Goal: Information Seeking & Learning: Learn about a topic

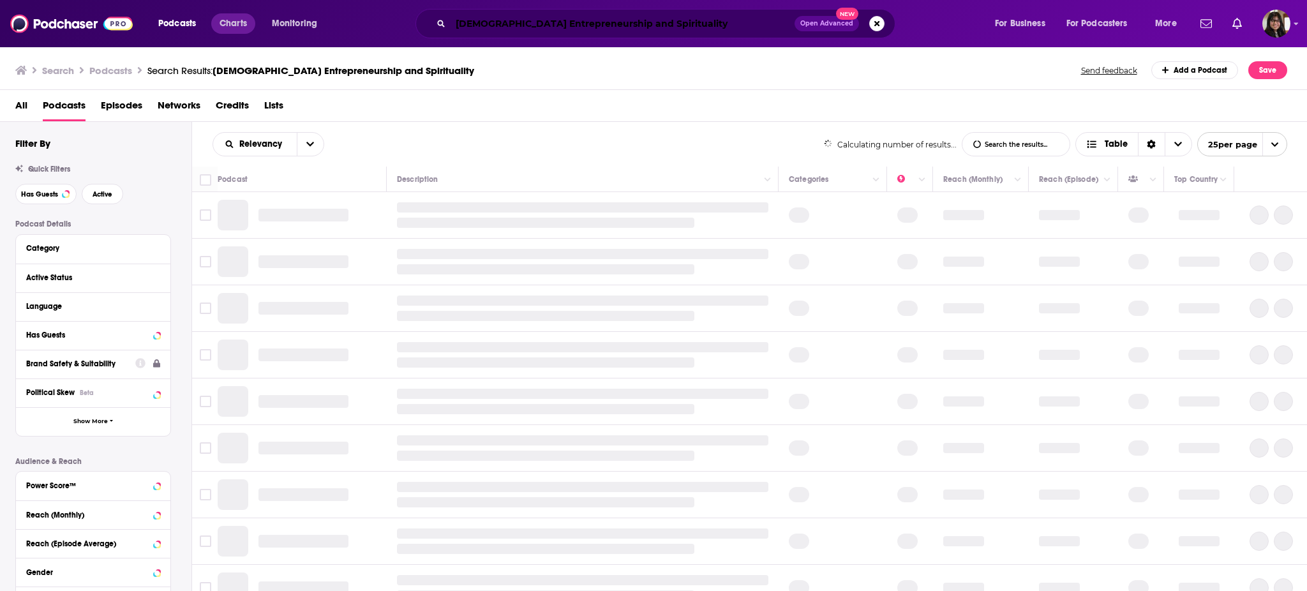
click at [206, 28] on div "Podcasts Charts Monitoring Female Entrepreneurship and Spirituality Open Advanc…" at bounding box center [669, 23] width 1040 height 29
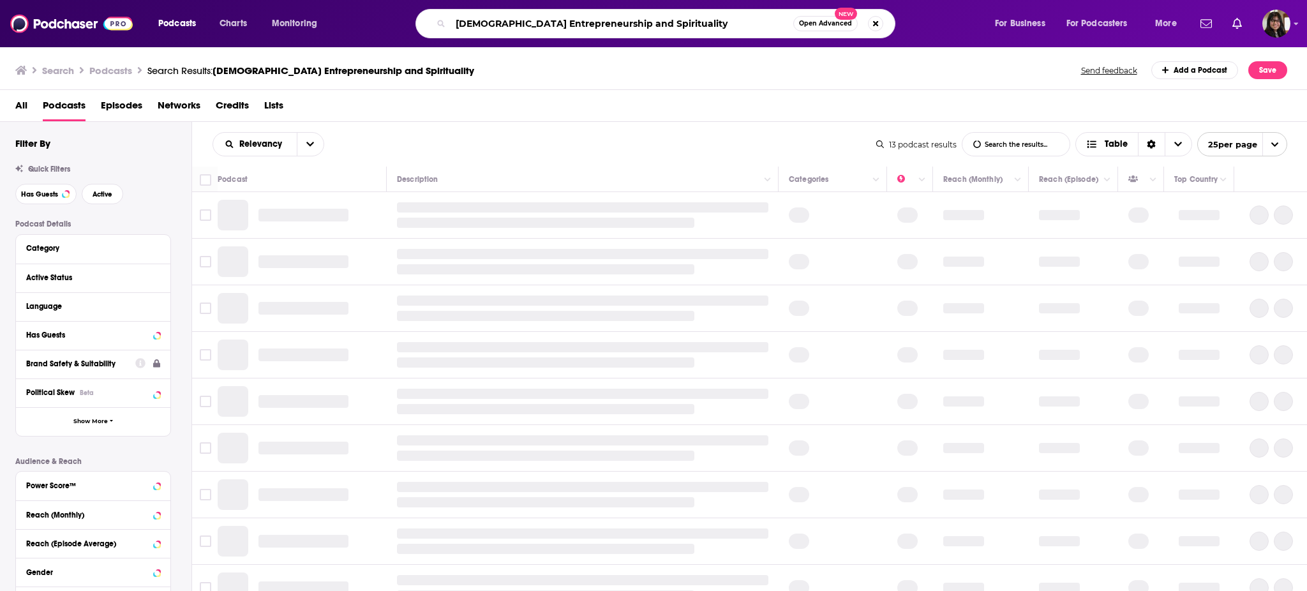
click at [631, 20] on input "Female Entrepreneurship and Spirituality" at bounding box center [622, 23] width 343 height 20
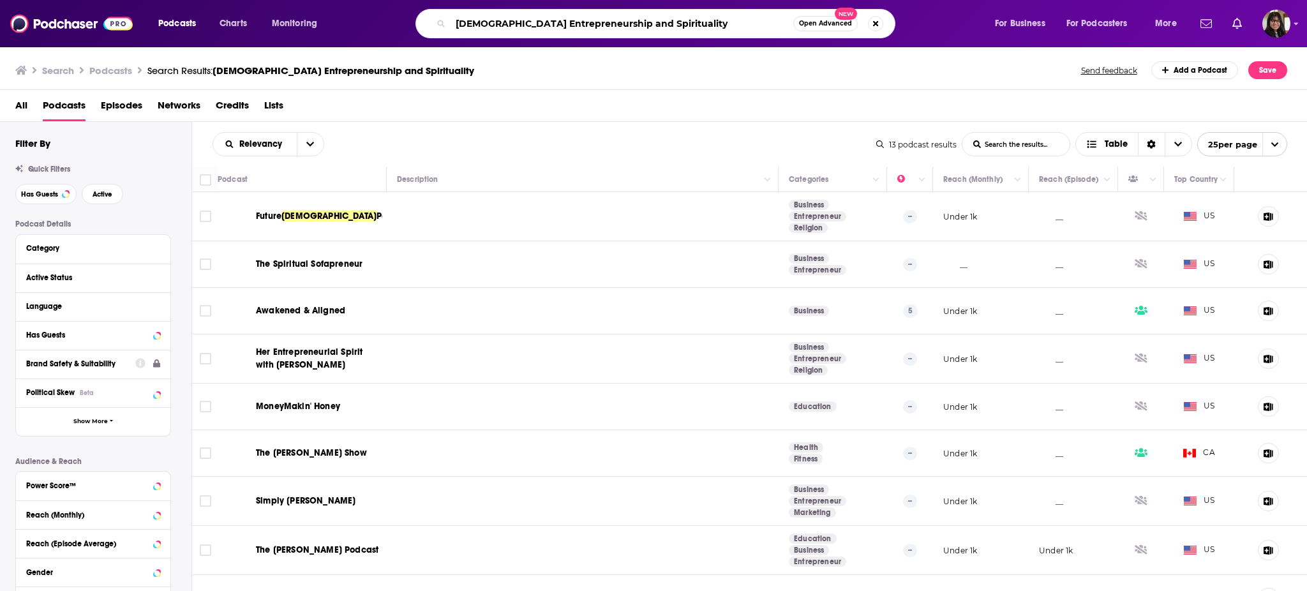
click at [631, 20] on input "Female Entrepreneurship and Spirituality" at bounding box center [622, 23] width 343 height 20
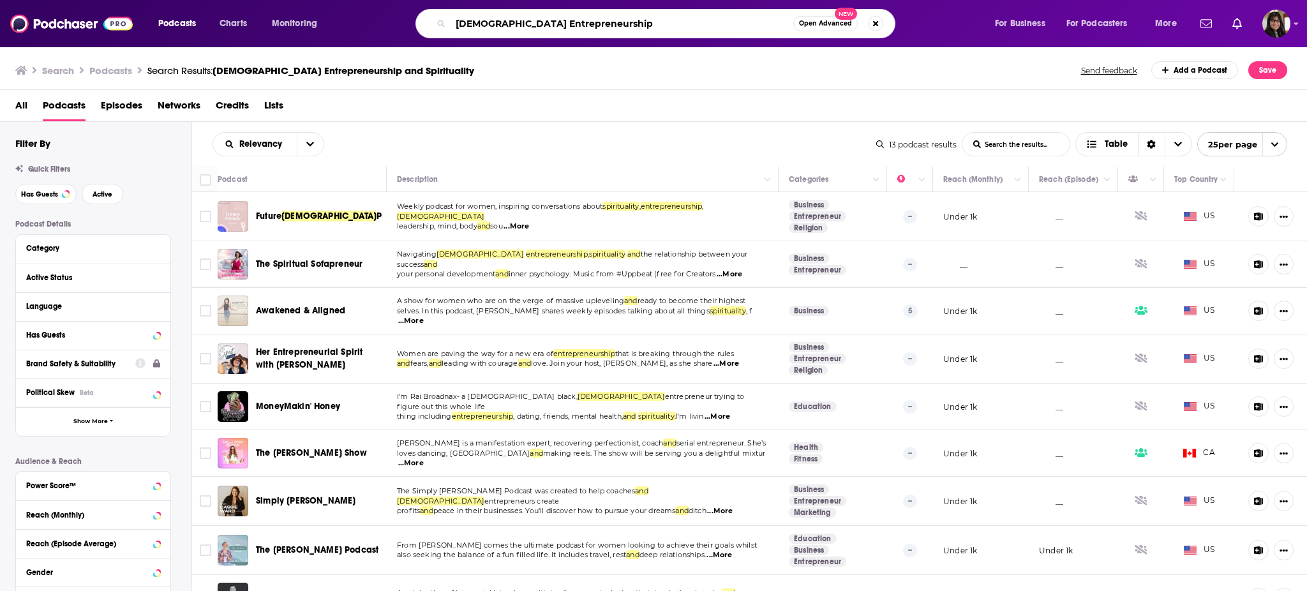
type input "Female Entrepreneurship"
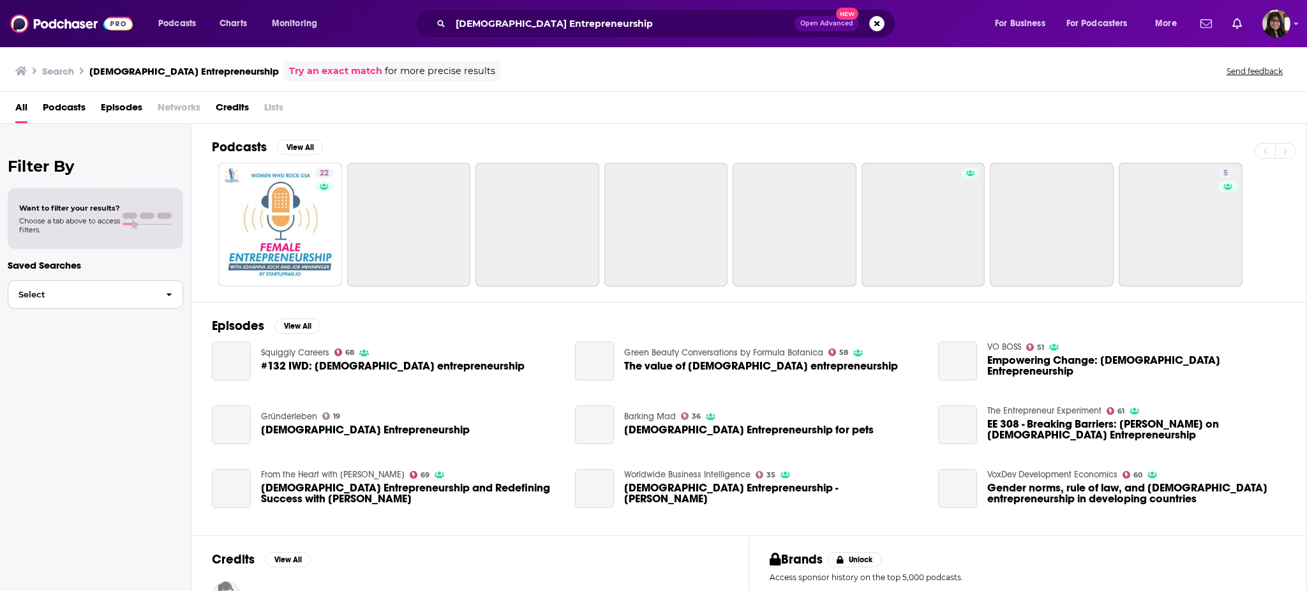
click at [77, 297] on span "Select" at bounding box center [81, 294] width 147 height 8
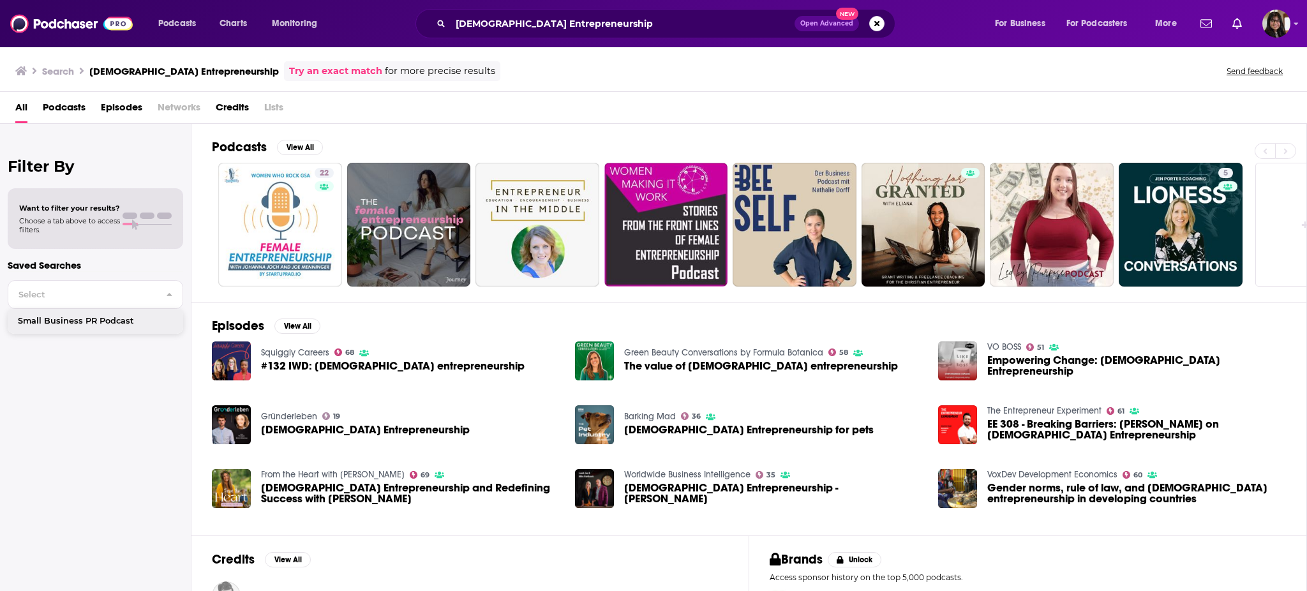
click at [591, 67] on div "Search Female Entrepreneurship Try an exact match for more precise results Send…" at bounding box center [651, 71] width 1272 height 20
click at [310, 149] on button "View All" at bounding box center [300, 147] width 46 height 15
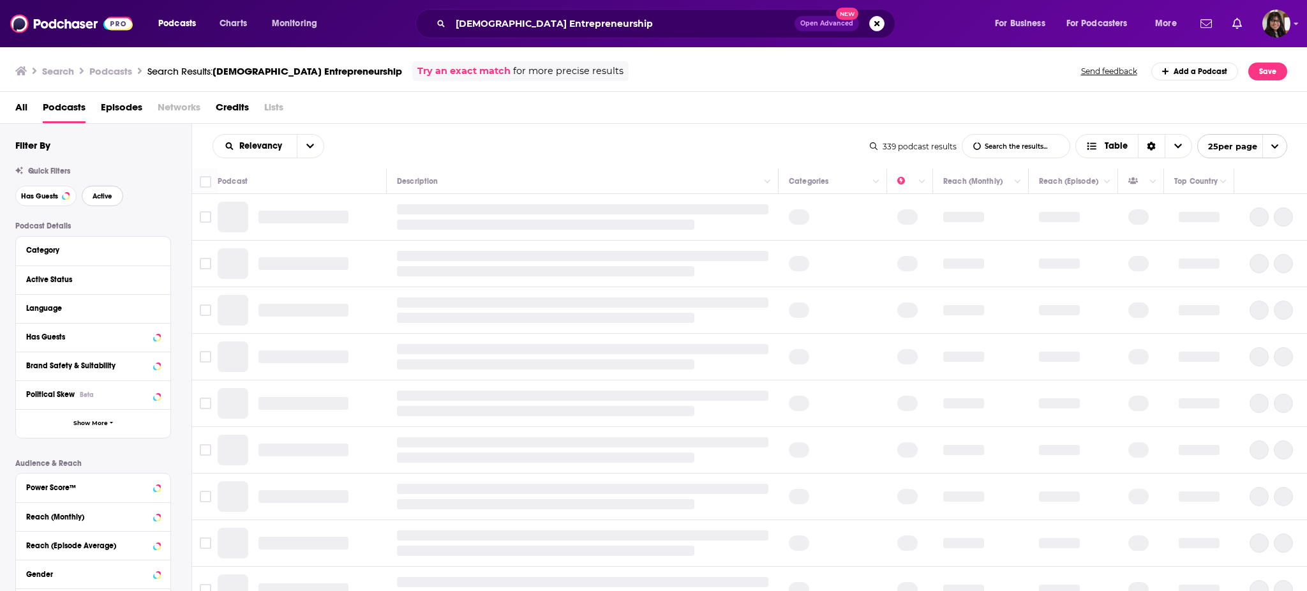
click at [93, 199] on span "Active" at bounding box center [103, 196] width 20 height 7
click at [33, 197] on span "Has Guests" at bounding box center [39, 196] width 37 height 7
click at [80, 422] on span "Show More" at bounding box center [90, 423] width 34 height 7
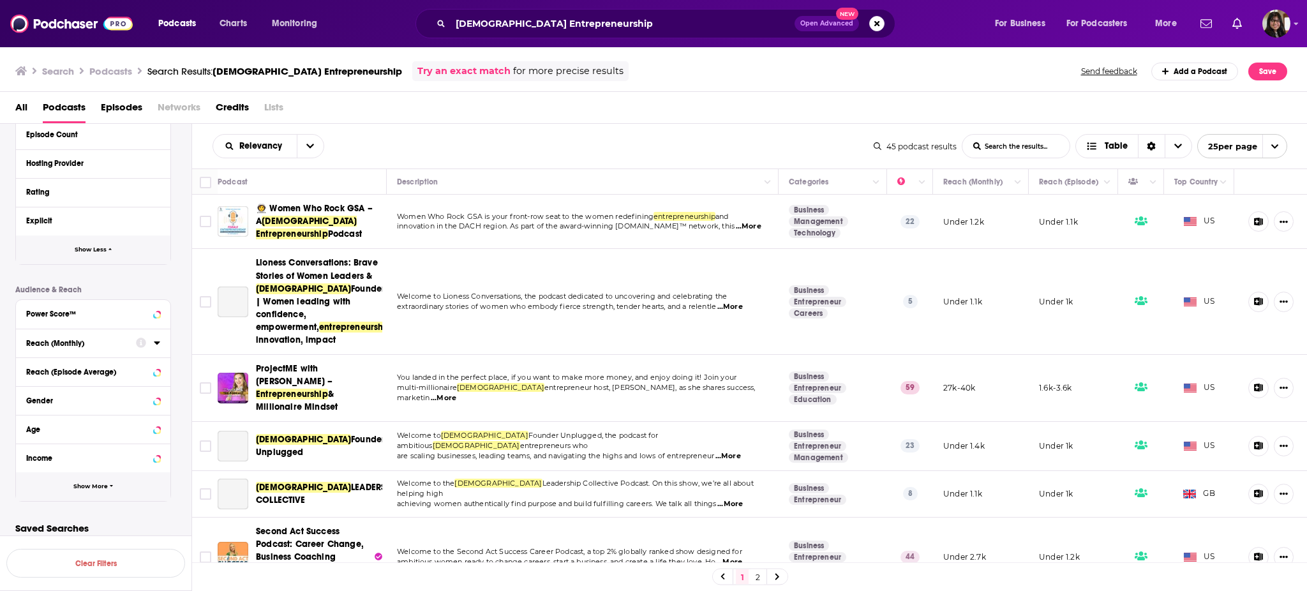
scroll to position [440, 0]
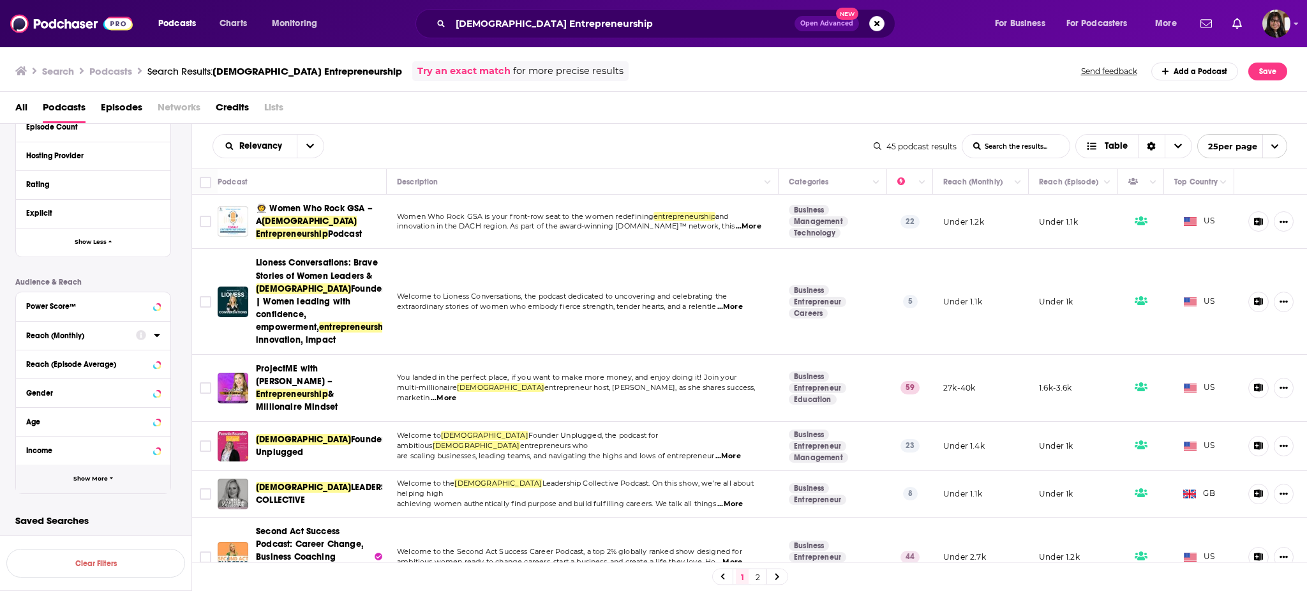
click at [77, 476] on span "Show More" at bounding box center [90, 479] width 34 height 7
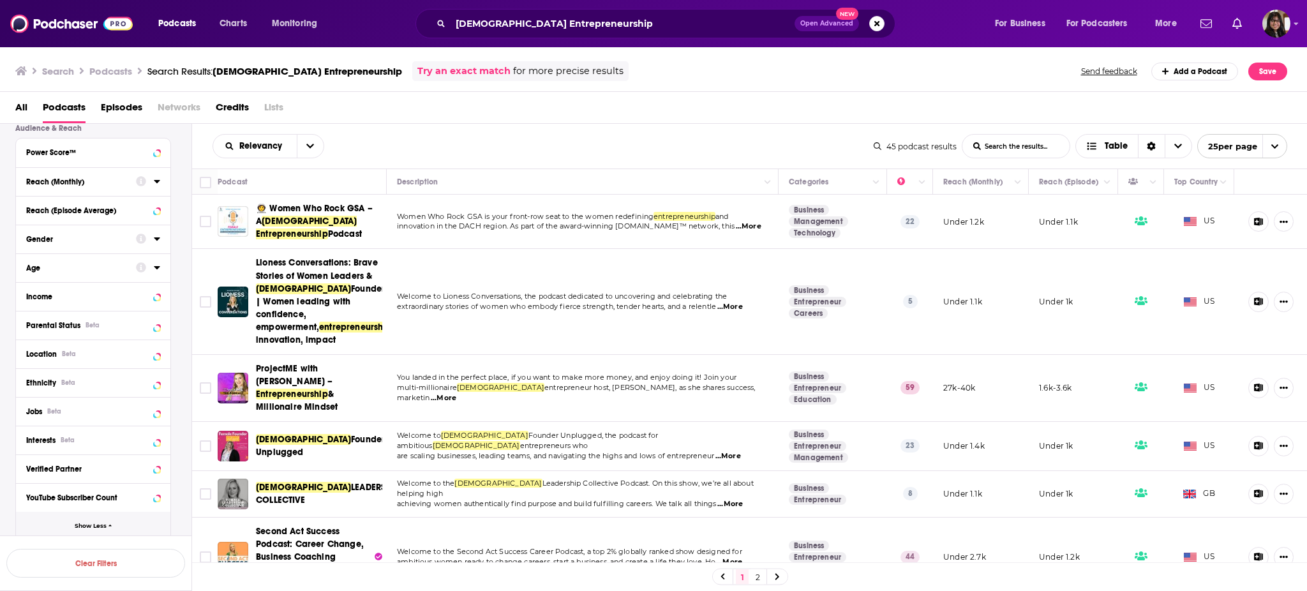
scroll to position [599, 0]
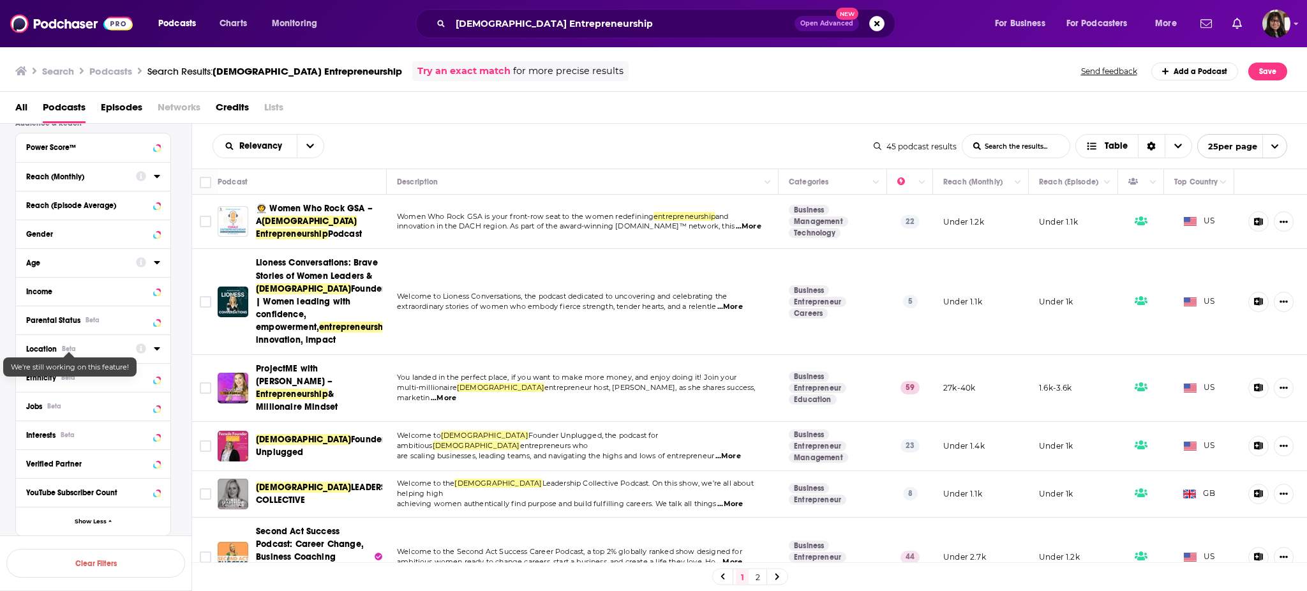
click at [73, 342] on button "Location Beta" at bounding box center [81, 348] width 110 height 16
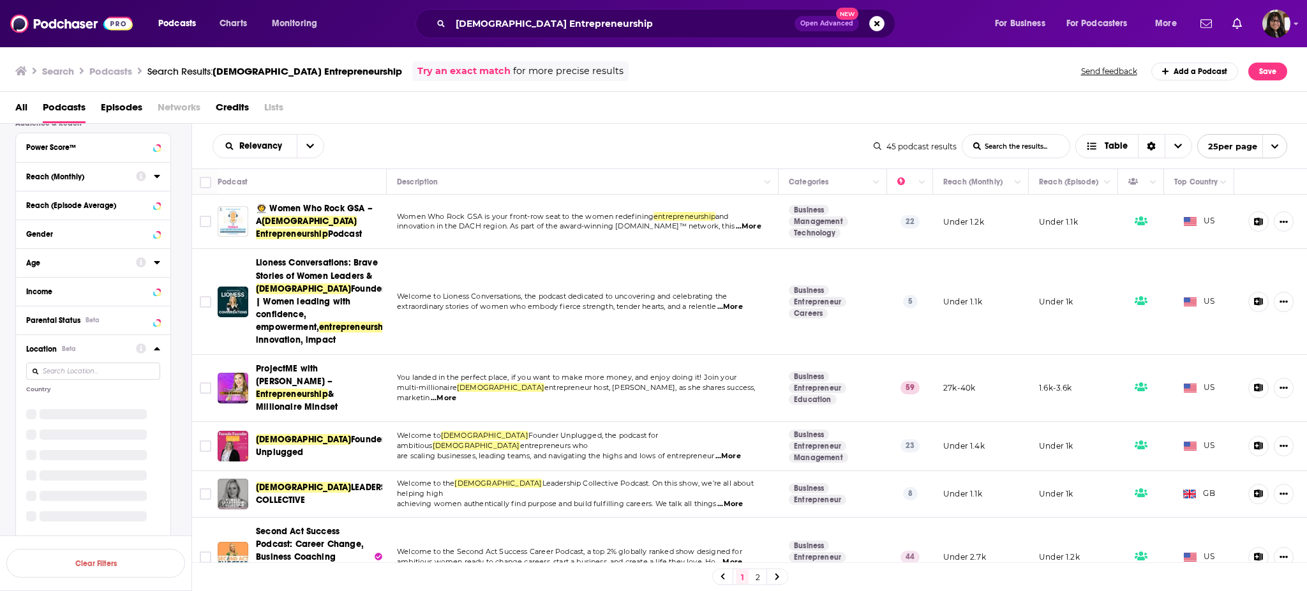
click at [90, 373] on input at bounding box center [93, 371] width 134 height 17
type input "i"
click at [85, 449] on div "United States 44 Australia 1 Canada 8 More Countries" at bounding box center [93, 433] width 134 height 68
click at [89, 456] on span "More Countries" at bounding box center [90, 456] width 48 height 7
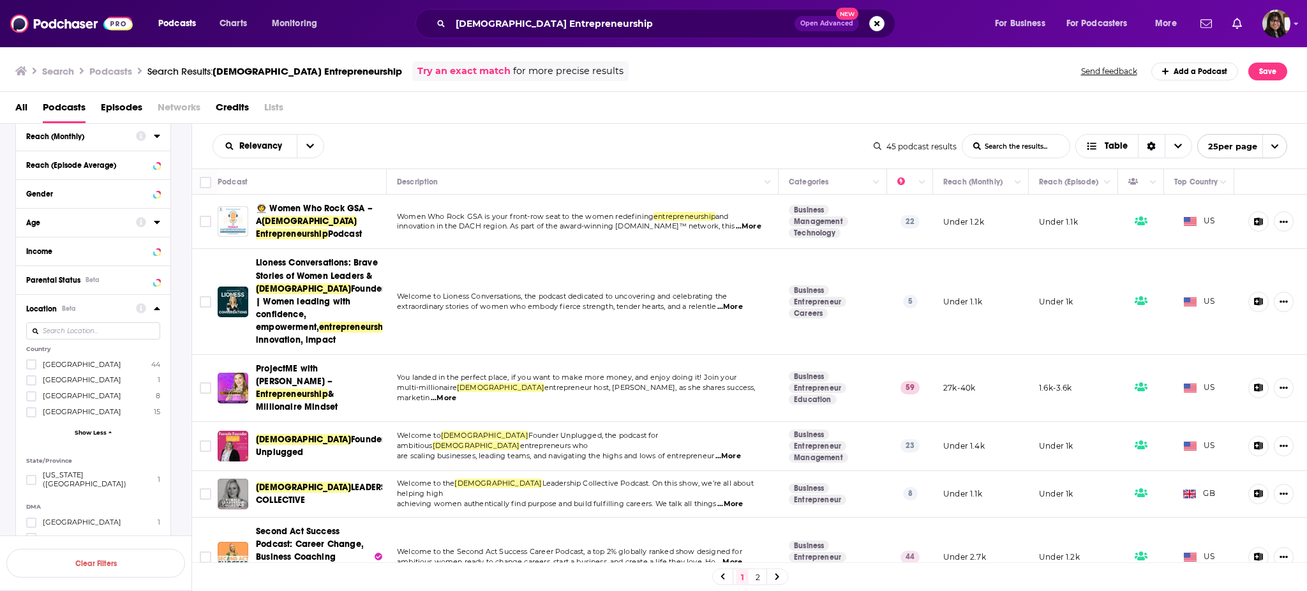
click at [53, 401] on label "Canada 8" at bounding box center [93, 396] width 134 height 11
click at [31, 400] on input "multiSelectOption-canada-2" at bounding box center [31, 400] width 0 height 0
click at [144, 536] on button "View 8 Results" at bounding box center [95, 529] width 179 height 29
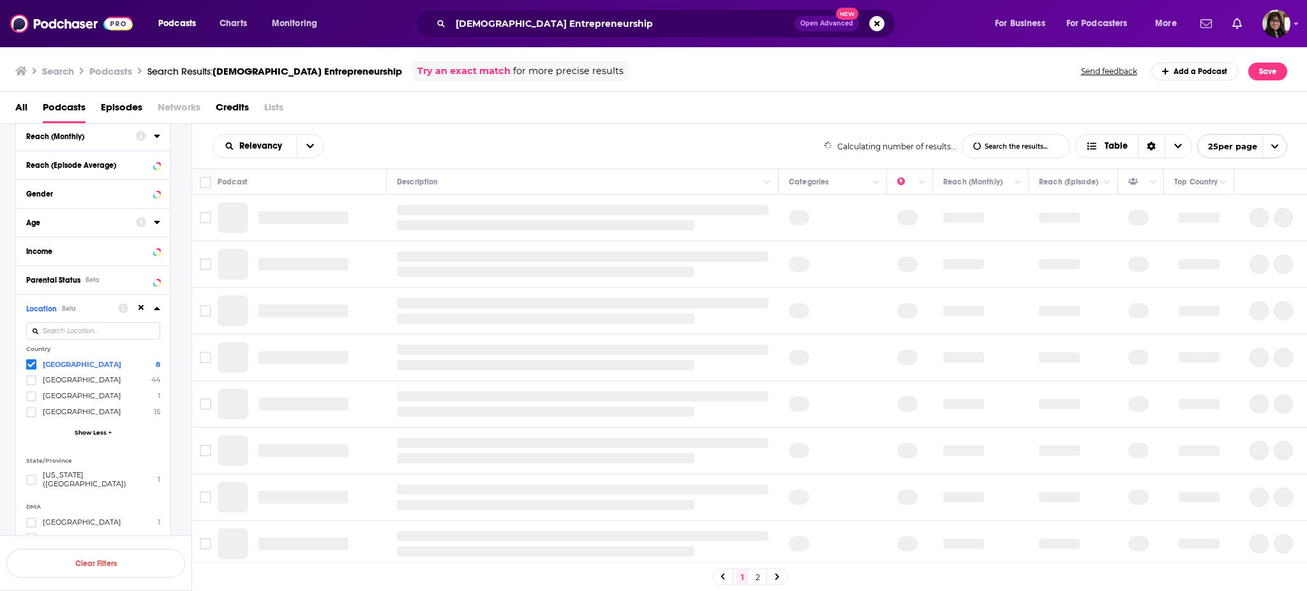
click at [144, 536] on div "Clear Filters" at bounding box center [96, 564] width 192 height 56
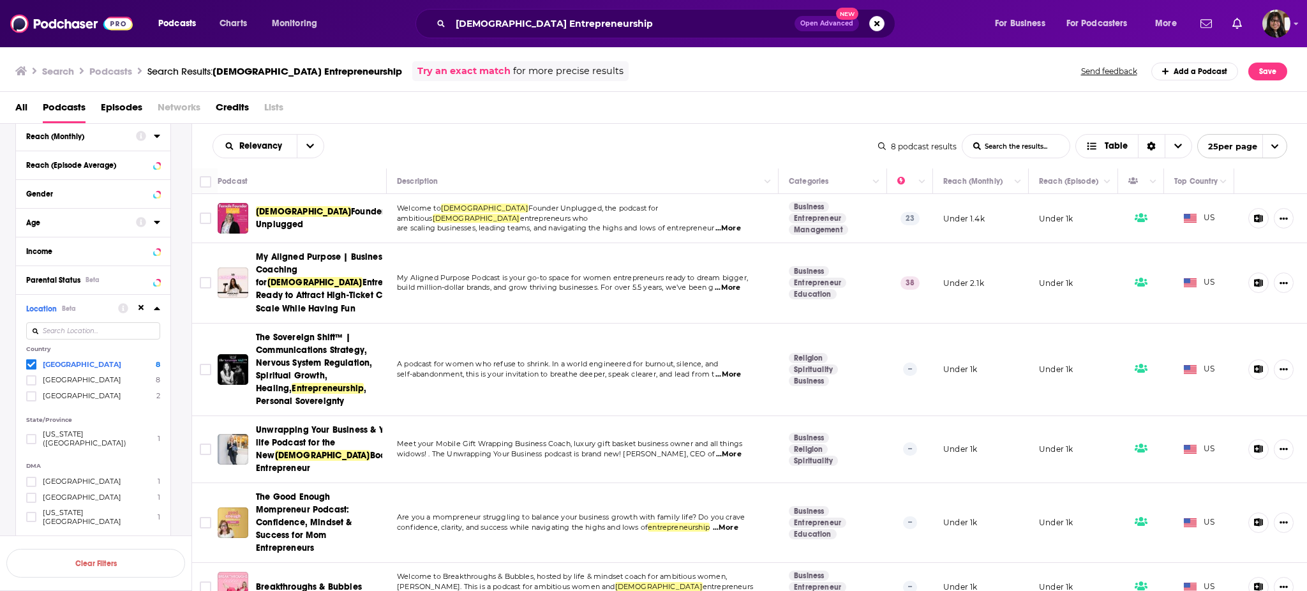
drag, startPoint x: 248, startPoint y: 222, endPoint x: 443, endPoint y: 154, distance: 206.3
click at [443, 154] on div "Relevancy List Search Input Search the results... Table" at bounding box center [546, 146] width 666 height 24
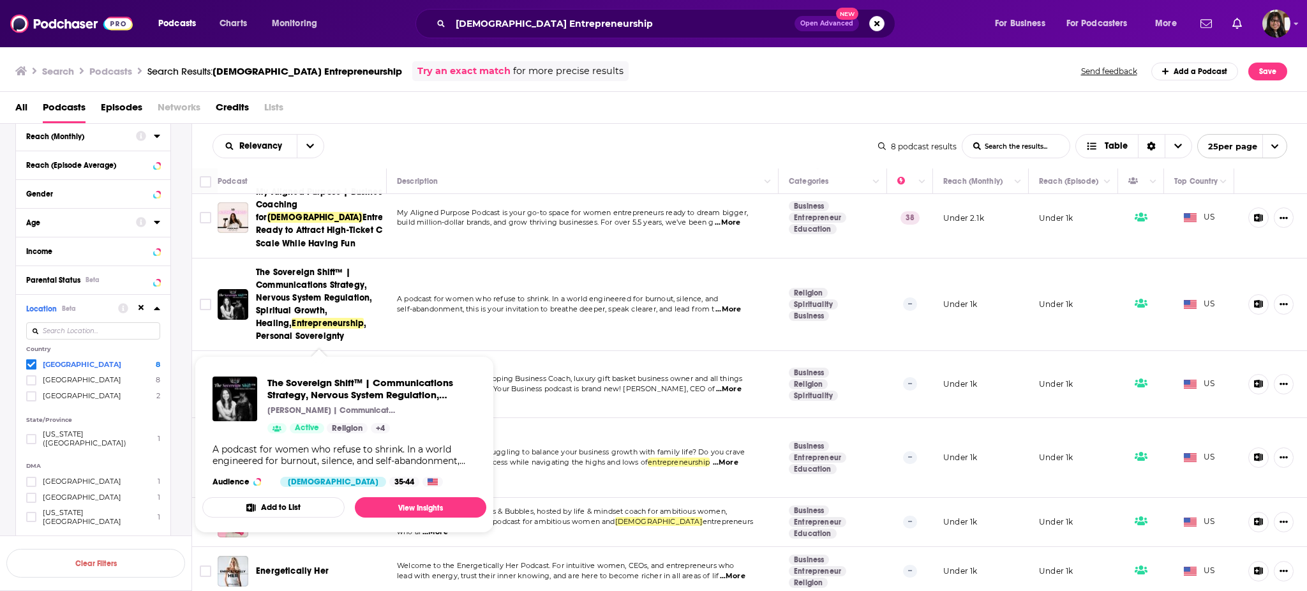
scroll to position [103, 0]
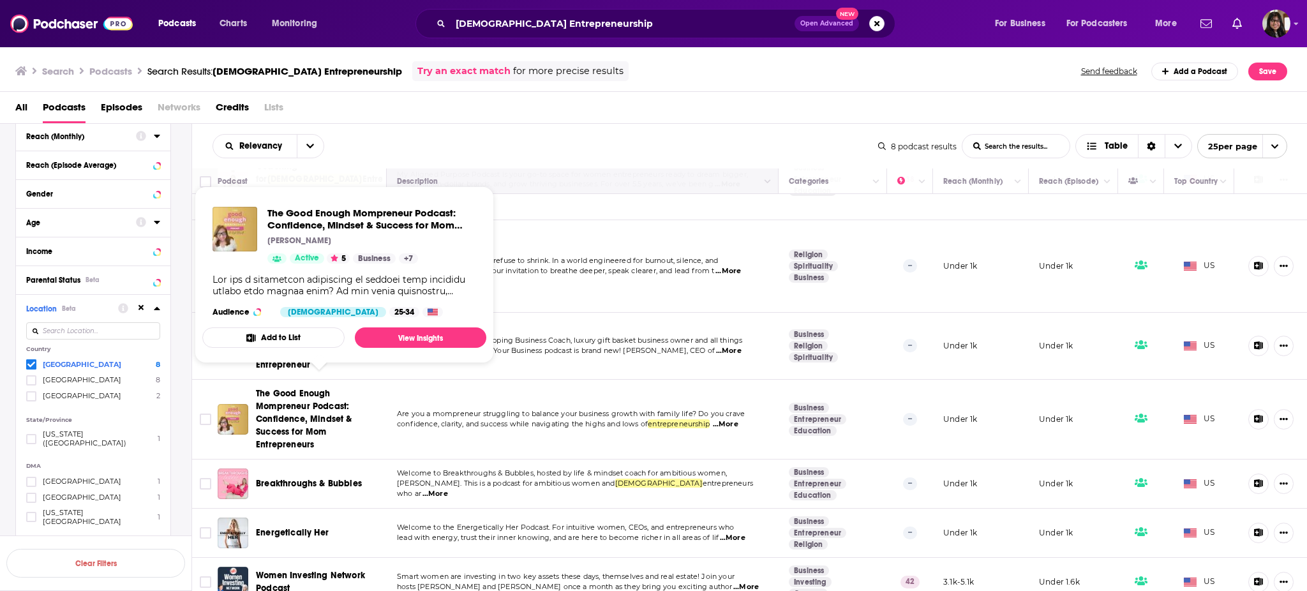
click at [515, 170] on th "Description" at bounding box center [583, 182] width 392 height 26
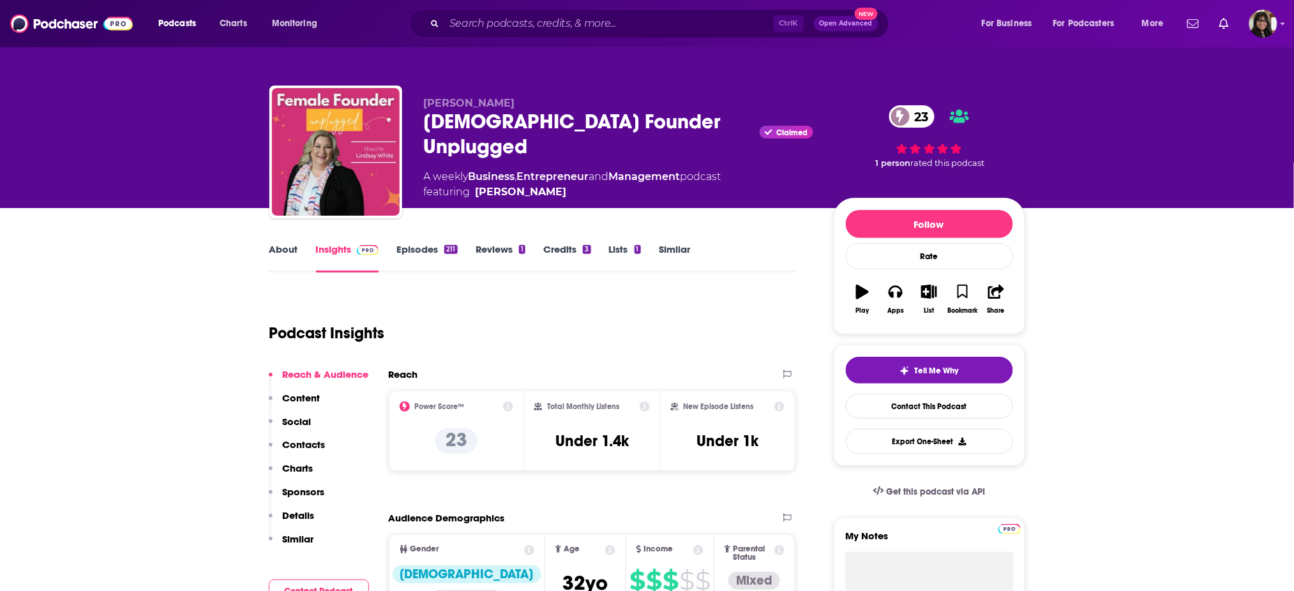
click at [405, 262] on link "Episodes 211" at bounding box center [426, 257] width 61 height 29
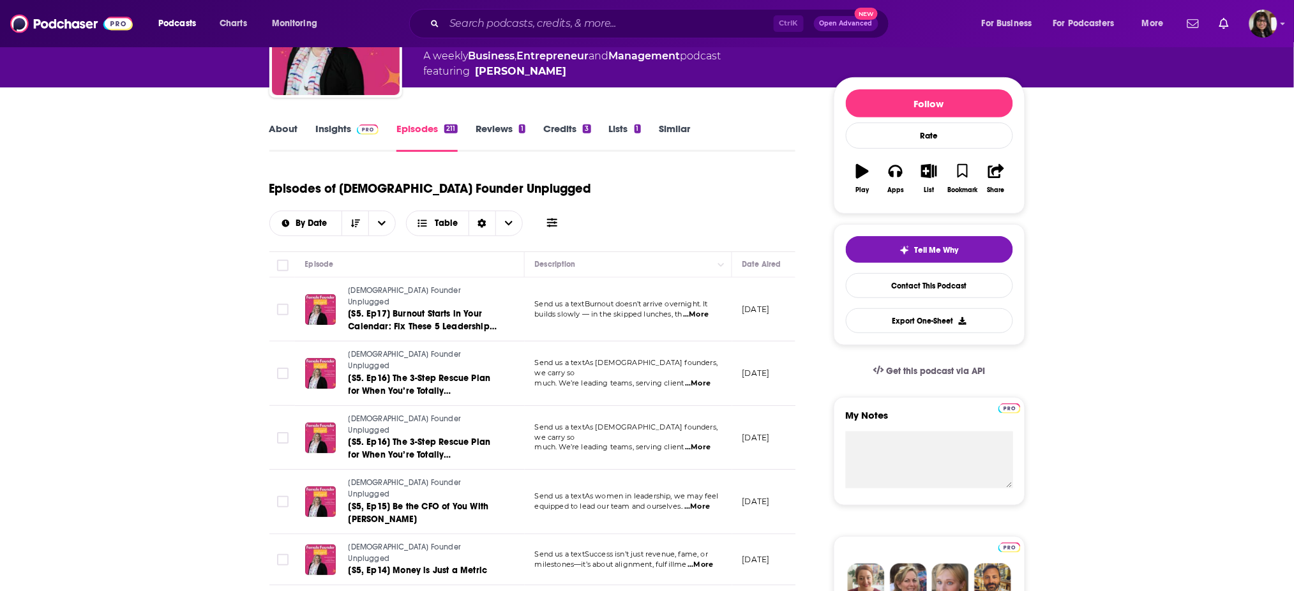
scroll to position [217, 0]
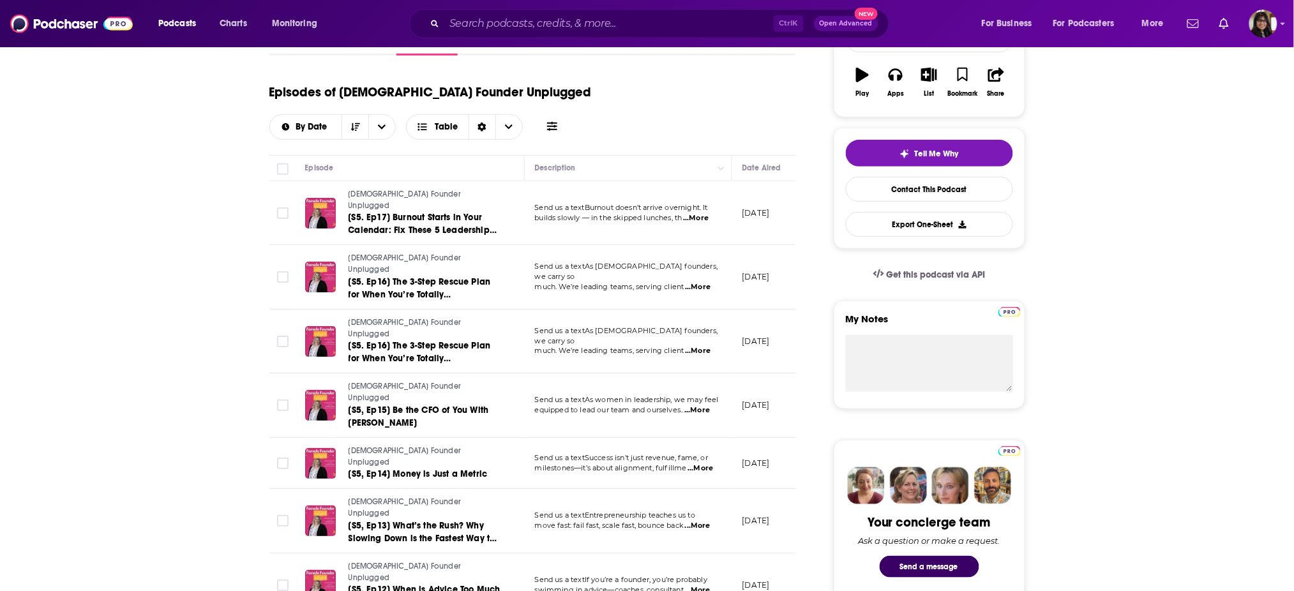
click at [705, 282] on span "...More" at bounding box center [698, 287] width 26 height 10
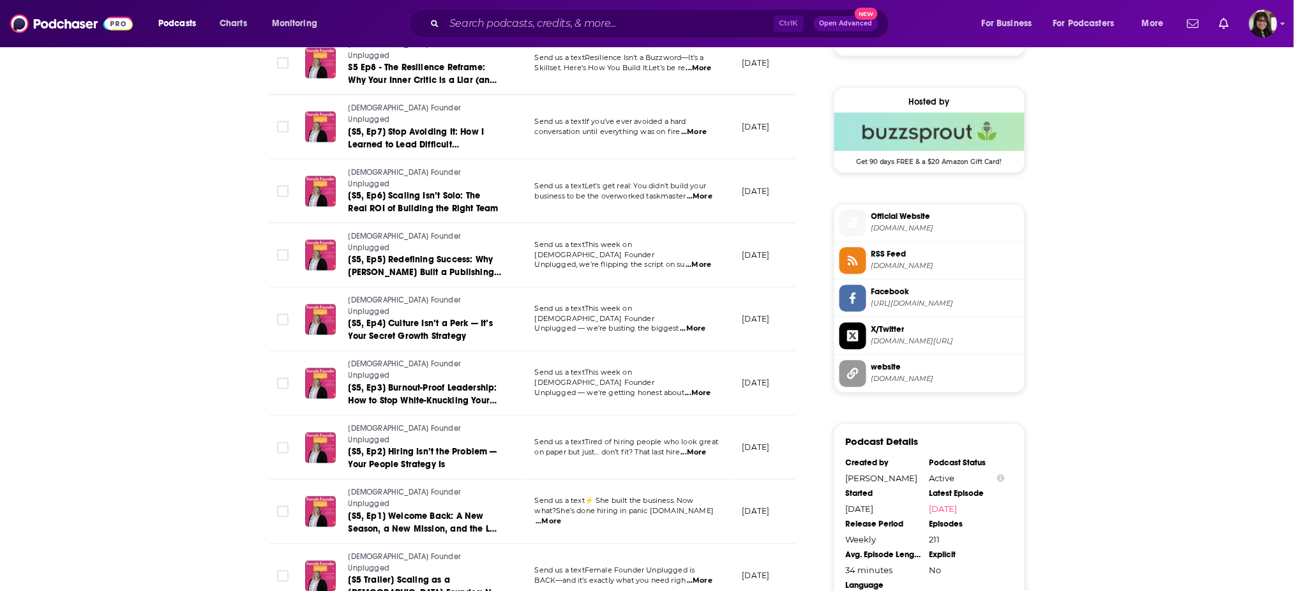
scroll to position [0, 0]
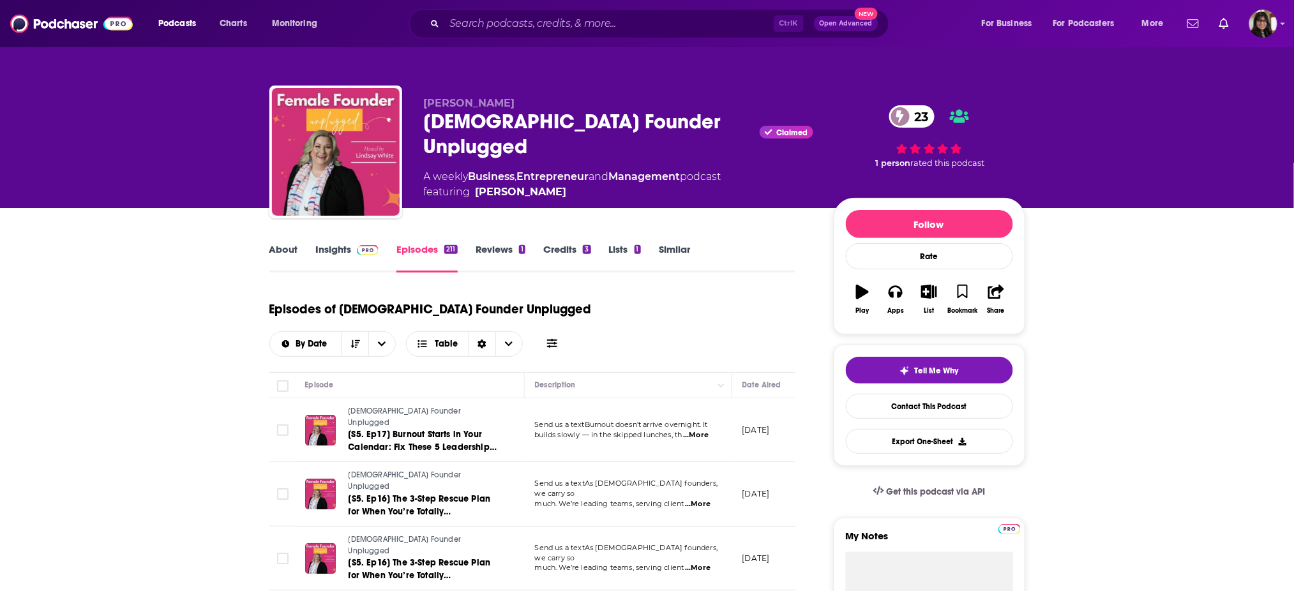
click at [283, 261] on link "About" at bounding box center [283, 257] width 29 height 29
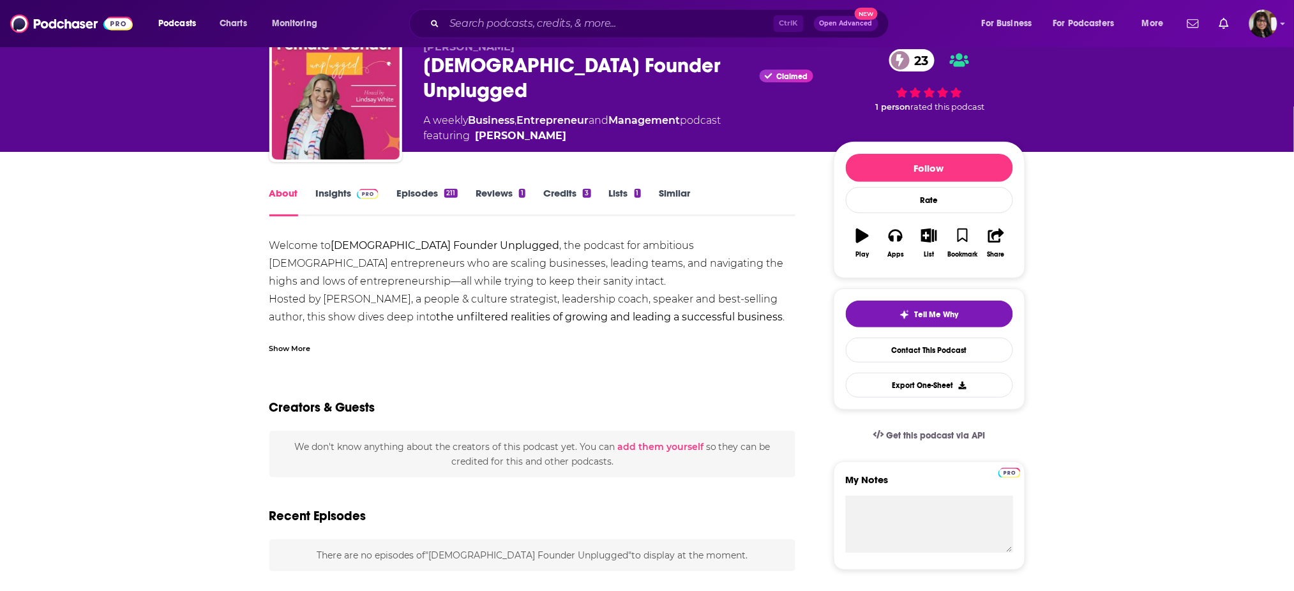
scroll to position [57, 0]
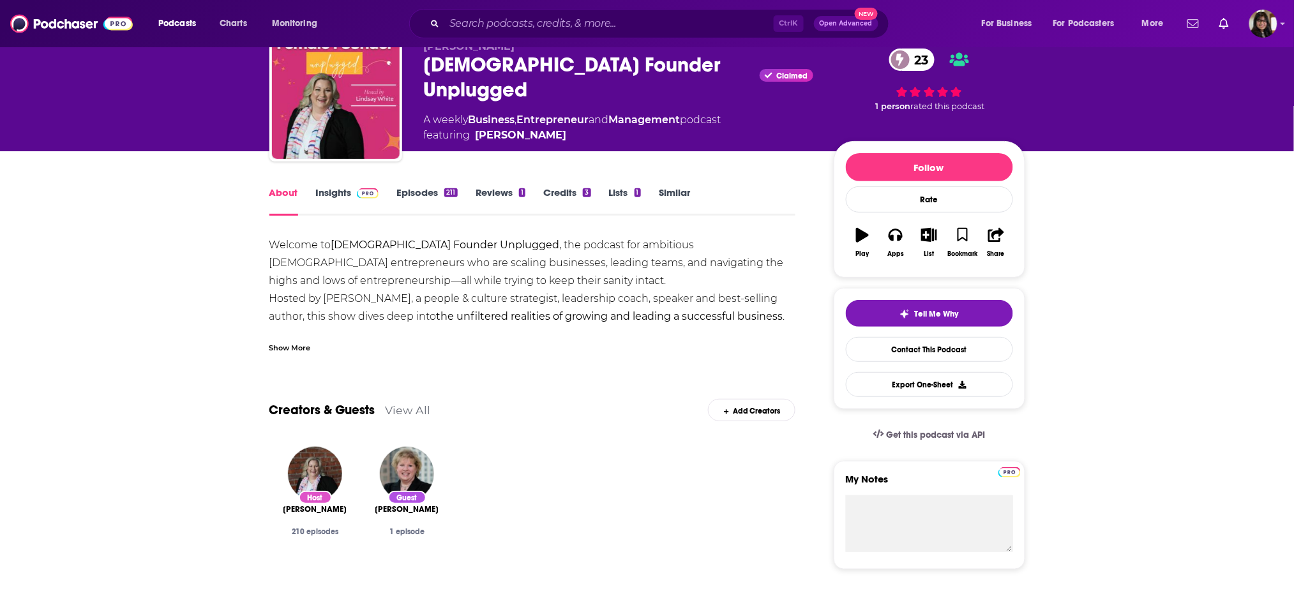
click at [305, 344] on div "Show More" at bounding box center [289, 347] width 41 height 12
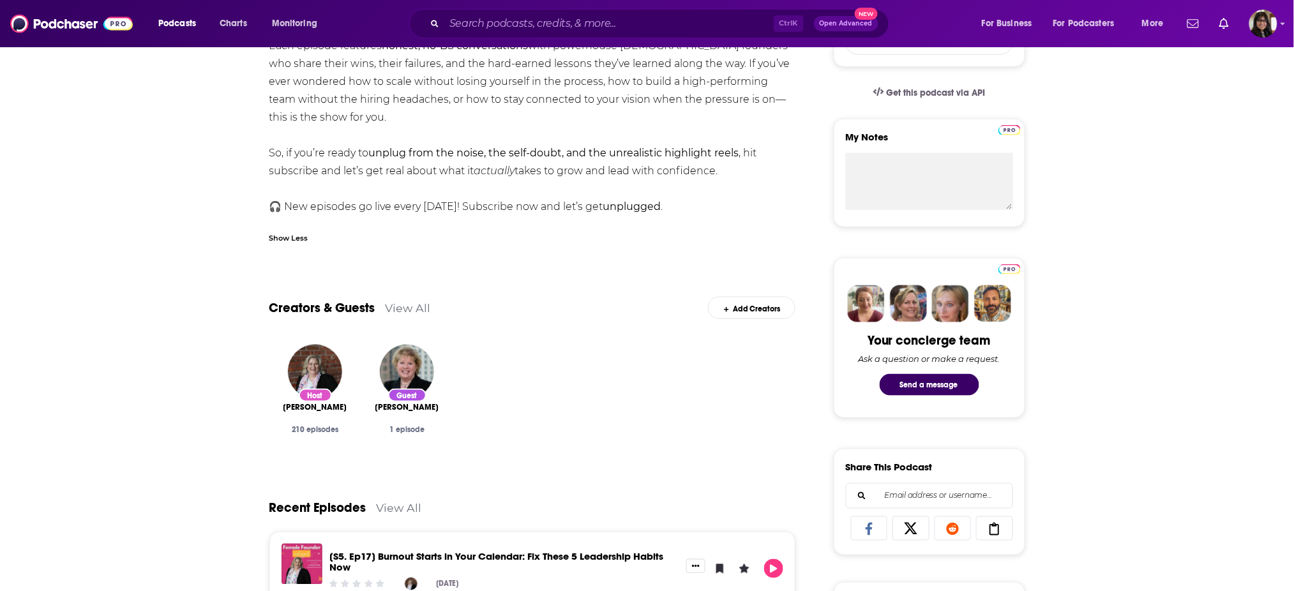
scroll to position [0, 0]
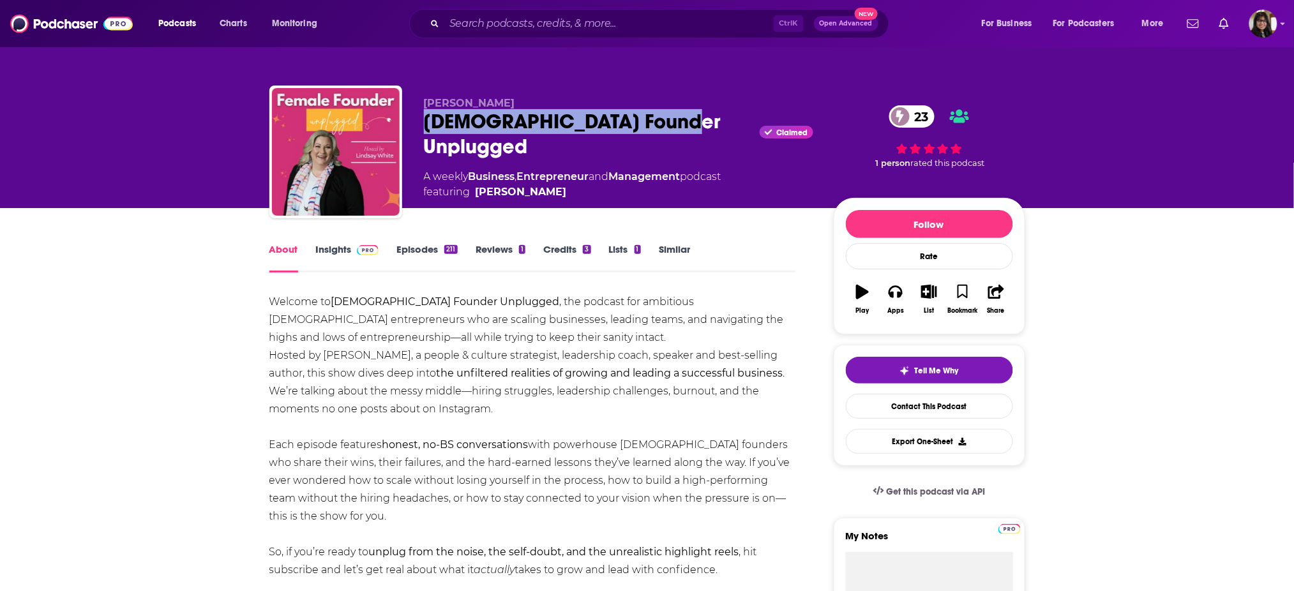
drag, startPoint x: 417, startPoint y: 124, endPoint x: 688, endPoint y: 137, distance: 271.6
click at [688, 137] on div "Lindsay White Female Founder Unplugged Claimed 23 A weekly Business , Entrepren…" at bounding box center [647, 155] width 756 height 138
copy h1 "Female Founder Unplugged"
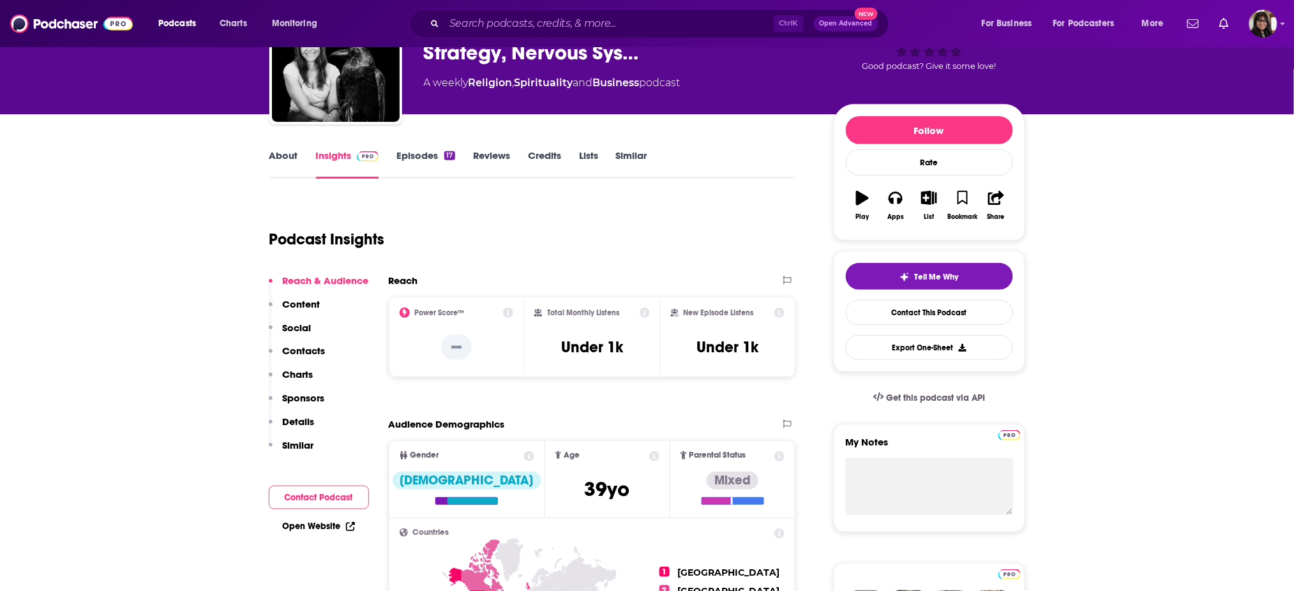
scroll to position [80, 0]
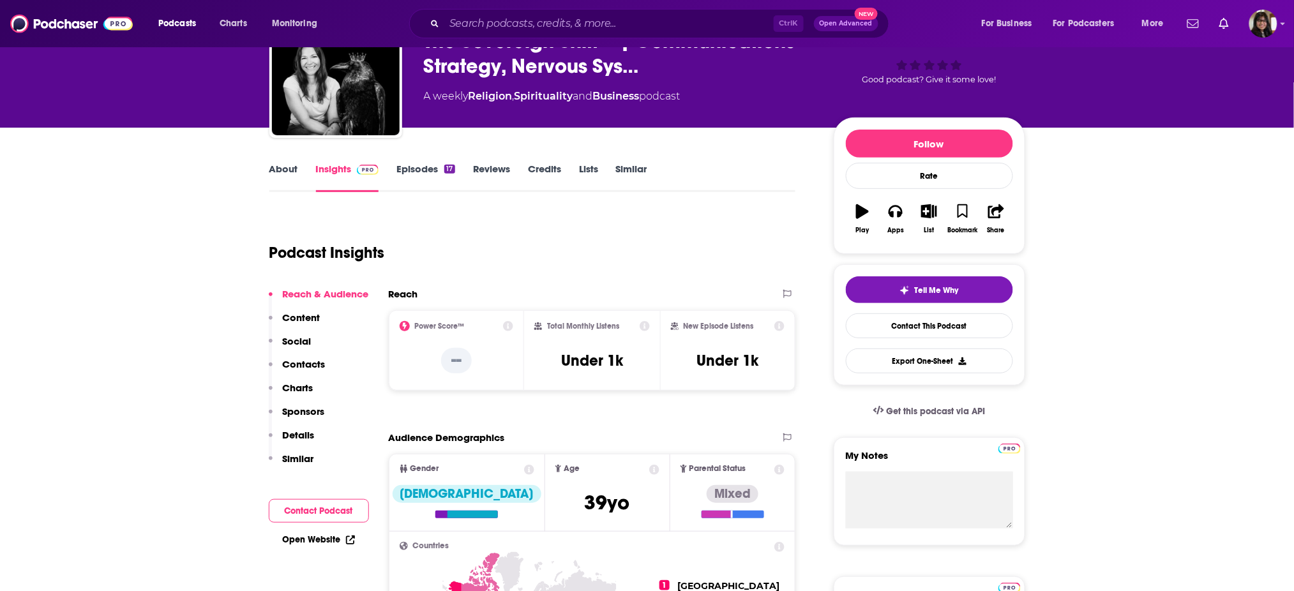
click at [407, 174] on link "Episodes 17" at bounding box center [425, 177] width 58 height 29
